Goal: Find specific page/section

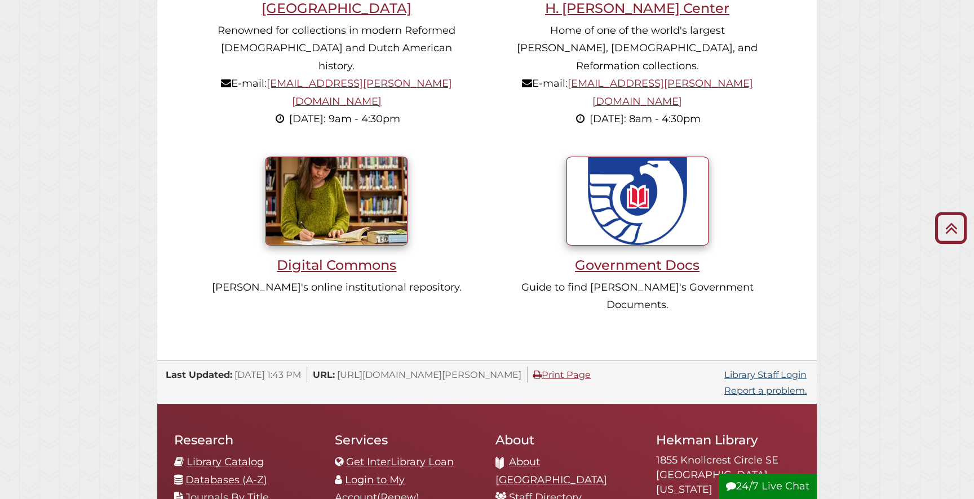
scroll to position [999, 0]
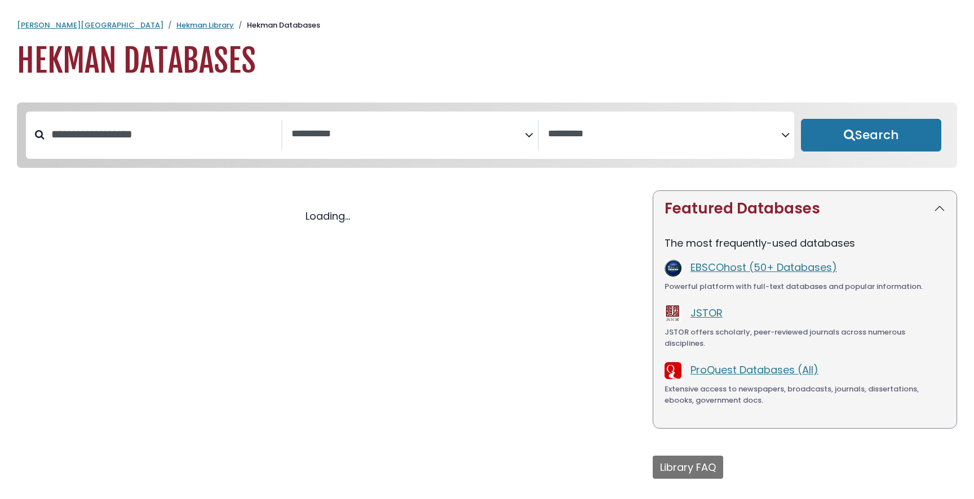
select select "Database Subject Filter"
select select "Database Vendors Filter"
select select "Database Subject Filter"
select select "Database Vendors Filter"
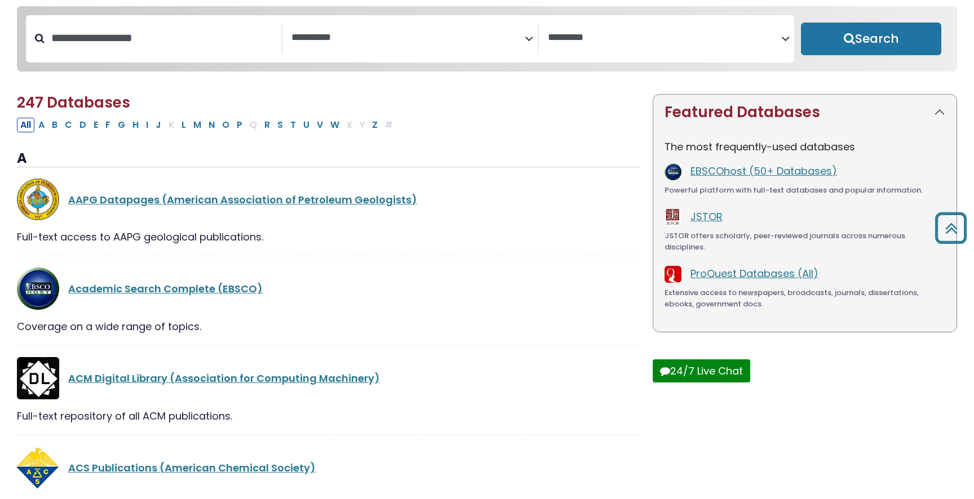
scroll to position [92, 0]
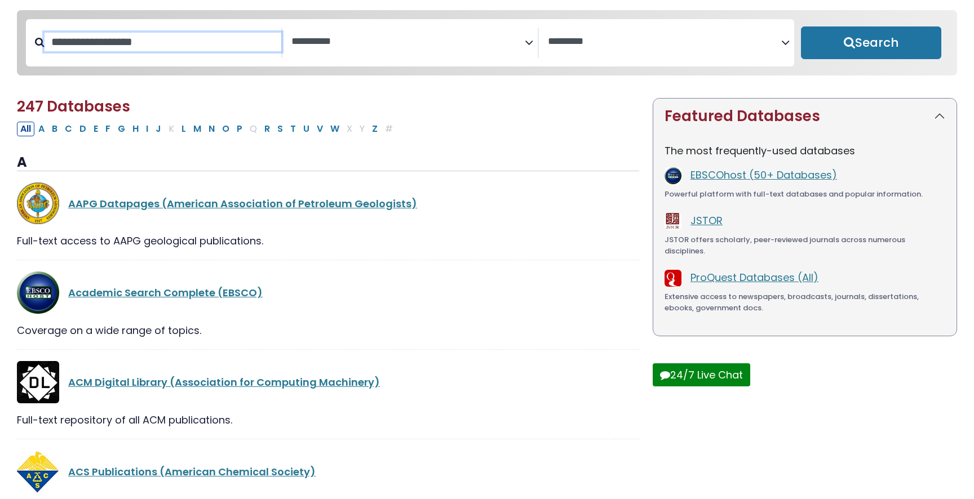
click at [219, 49] on input "Search database by title or keyword" at bounding box center [163, 42] width 237 height 19
type input "****"
click at [801, 26] on button "Search" at bounding box center [871, 42] width 140 height 33
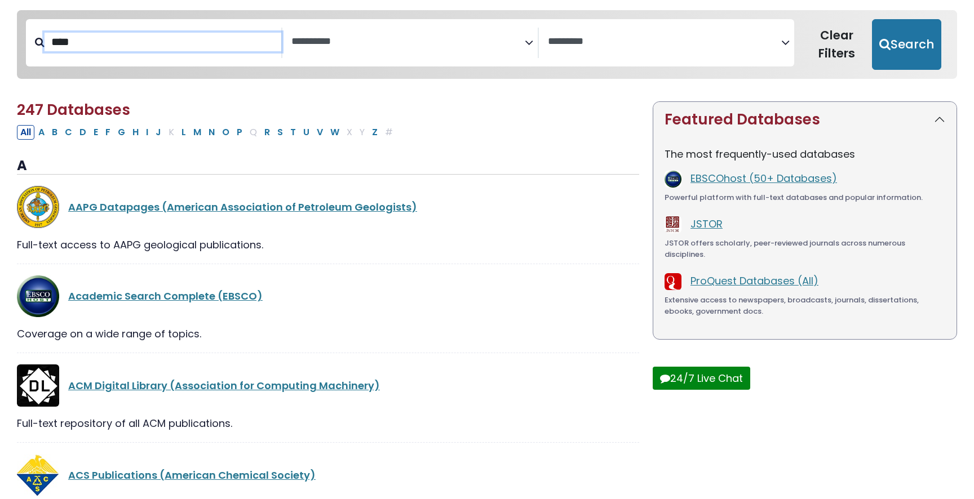
select select "Database Subject Filter"
select select "Database Vendors Filter"
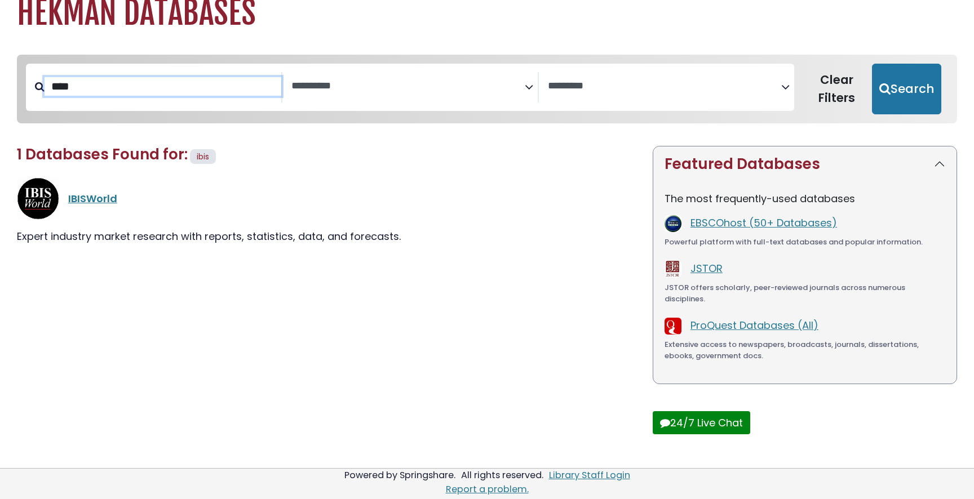
scroll to position [37, 0]
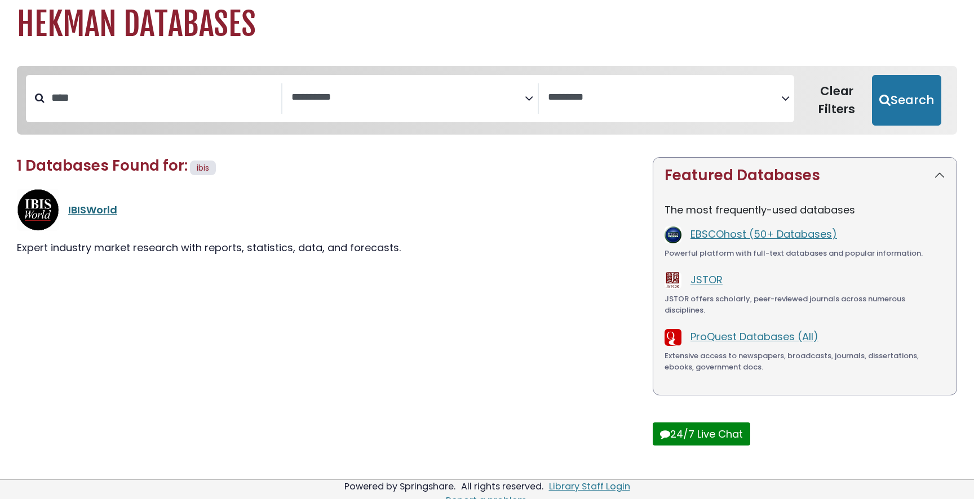
click at [90, 214] on link "IBISWorld" at bounding box center [92, 210] width 49 height 14
